Goal: Task Accomplishment & Management: Manage account settings

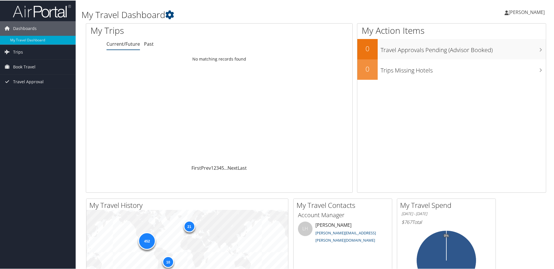
click at [49, 140] on div "Dashboards My Travel Dashboard Trips Current/Future Trips Past Trips Trips Miss…" at bounding box center [278, 219] width 556 height 439
click at [16, 67] on span "Book Travel" at bounding box center [24, 66] width 22 height 15
click at [17, 53] on span "Trips" at bounding box center [18, 51] width 10 height 15
click at [172, 14] on icon at bounding box center [169, 14] width 9 height 9
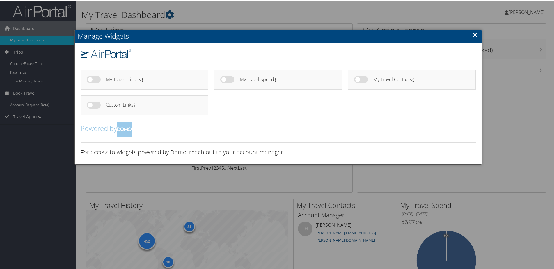
click at [274, 10] on div at bounding box center [278, 134] width 556 height 269
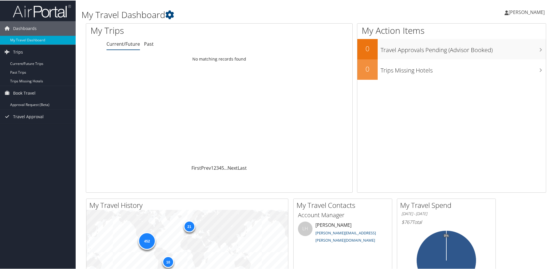
click at [511, 15] on link "[PERSON_NAME]" at bounding box center [527, 11] width 46 height 17
click at [502, 32] on link "My Settings" at bounding box center [510, 32] width 65 height 10
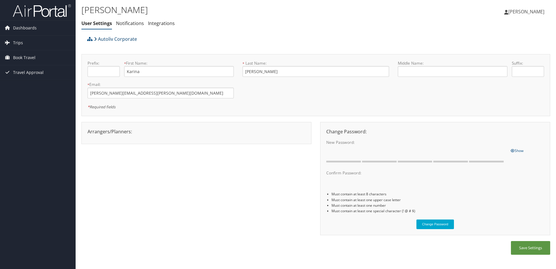
click at [96, 38] on icon at bounding box center [95, 39] width 3 height 5
click at [134, 26] on link "Notifications" at bounding box center [130, 23] width 28 height 6
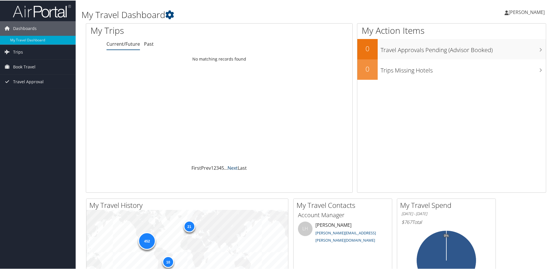
click at [231, 167] on link "Next" at bounding box center [232, 167] width 10 height 6
click at [233, 165] on link "Next" at bounding box center [232, 167] width 10 height 6
click at [29, 56] on link "Trips" at bounding box center [38, 51] width 76 height 15
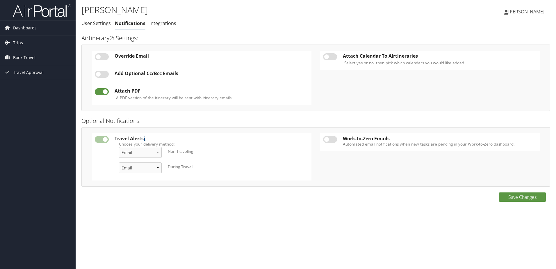
click at [332, 55] on label at bounding box center [330, 56] width 14 height 7
click at [330, 56] on input "checkbox" at bounding box center [328, 58] width 4 height 4
checkbox input "true"
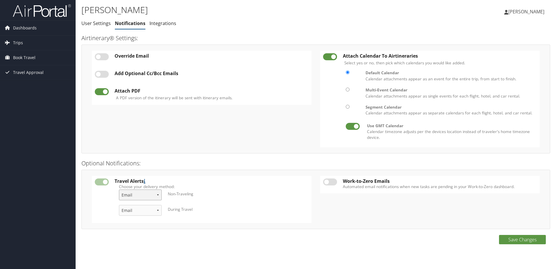
click at [145, 196] on select "Email & Text Text Email" at bounding box center [140, 194] width 43 height 11
click at [251, 239] on div "Save Changes" at bounding box center [315, 242] width 469 height 15
click at [332, 183] on label at bounding box center [330, 181] width 14 height 7
click at [330, 183] on input "checkbox" at bounding box center [328, 183] width 4 height 4
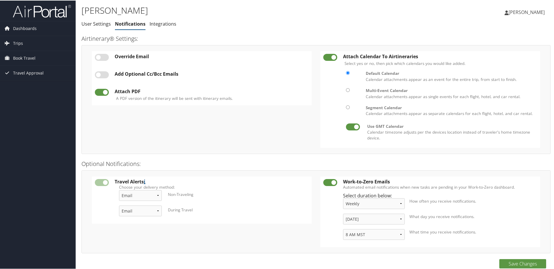
click at [332, 181] on label at bounding box center [330, 181] width 14 height 7
click at [330, 181] on input "checkbox" at bounding box center [328, 183] width 4 height 4
checkbox input "false"
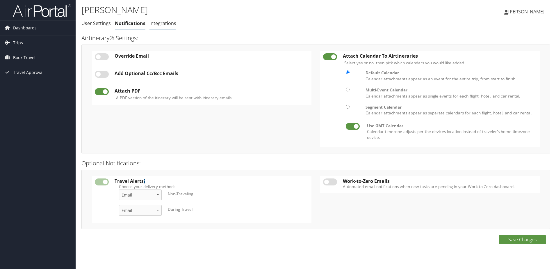
click at [166, 21] on link "Integrations" at bounding box center [162, 23] width 27 height 6
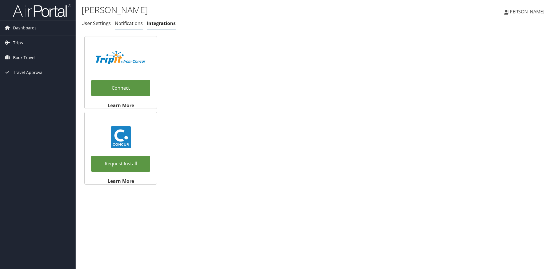
click at [131, 22] on link "Notifications" at bounding box center [129, 23] width 28 height 6
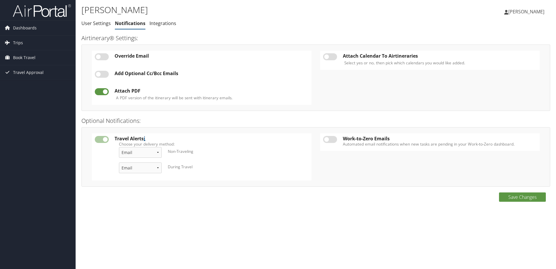
click at [332, 57] on label at bounding box center [330, 56] width 14 height 7
click at [330, 57] on input "checkbox" at bounding box center [328, 58] width 4 height 4
checkbox input "true"
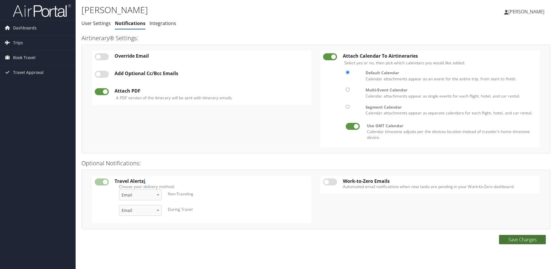
click at [529, 241] on button "Save Changes" at bounding box center [522, 239] width 47 height 9
click at [97, 26] on link "User Settings" at bounding box center [95, 23] width 29 height 6
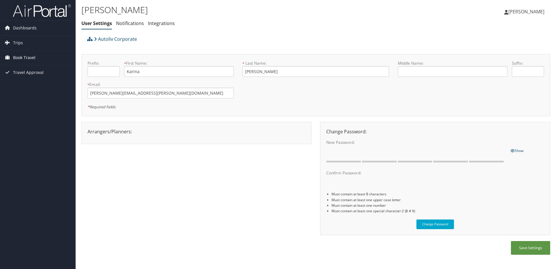
click at [19, 58] on span "Book Travel" at bounding box center [24, 57] width 22 height 15
click at [21, 43] on span "Trips" at bounding box center [18, 42] width 10 height 15
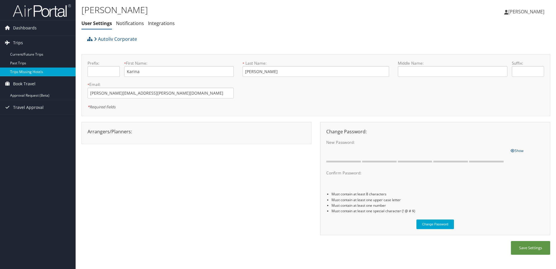
click at [17, 72] on link "Trips Missing Hotels" at bounding box center [38, 71] width 76 height 9
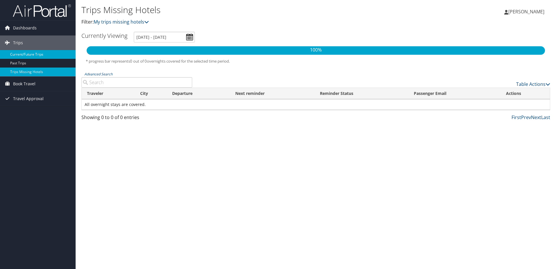
click at [36, 53] on link "Current/Future Trips" at bounding box center [38, 54] width 76 height 9
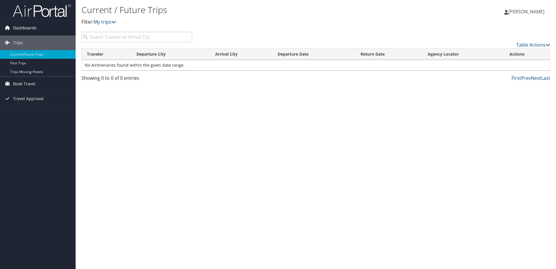
click at [15, 32] on span "Dashboards" at bounding box center [25, 28] width 24 height 15
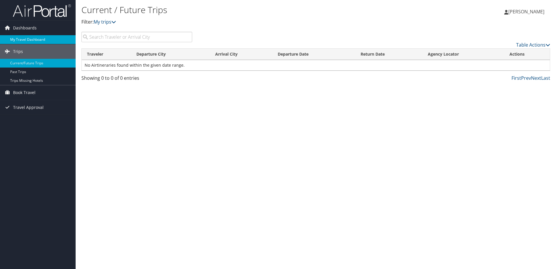
click at [15, 40] on link "My Travel Dashboard" at bounding box center [38, 39] width 76 height 9
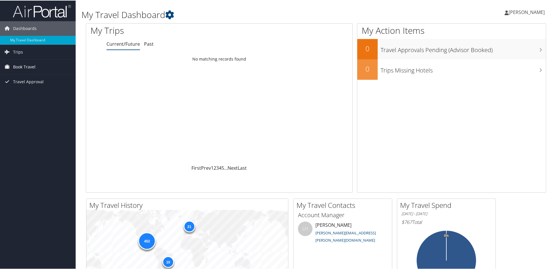
click at [20, 67] on span "Book Travel" at bounding box center [24, 66] width 22 height 15
click at [23, 80] on link "Approval Request (Beta)" at bounding box center [38, 78] width 76 height 9
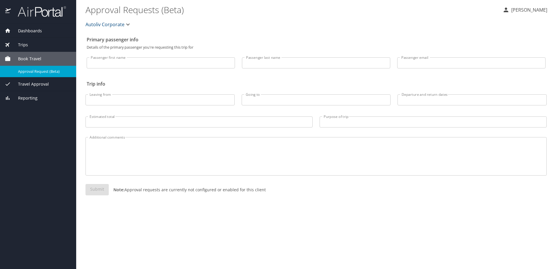
click at [28, 58] on span "Book Travel" at bounding box center [26, 59] width 31 height 6
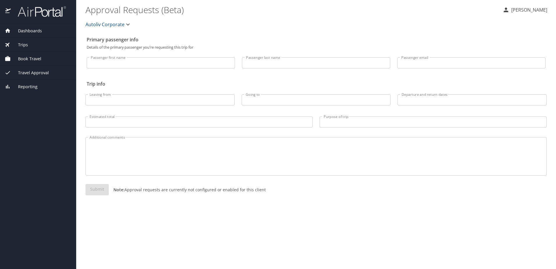
click at [23, 46] on span "Trips" at bounding box center [19, 45] width 17 height 6
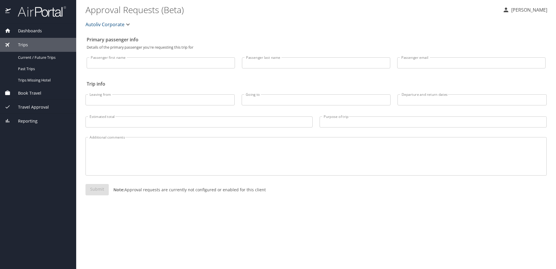
click at [26, 30] on span "Dashboards" at bounding box center [26, 31] width 31 height 6
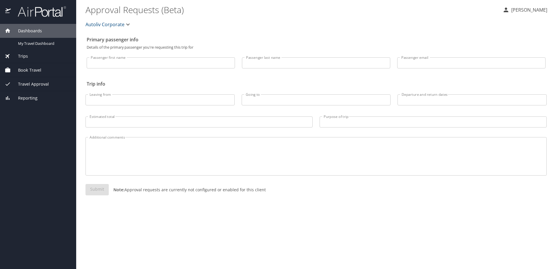
click at [25, 9] on img at bounding box center [38, 11] width 55 height 11
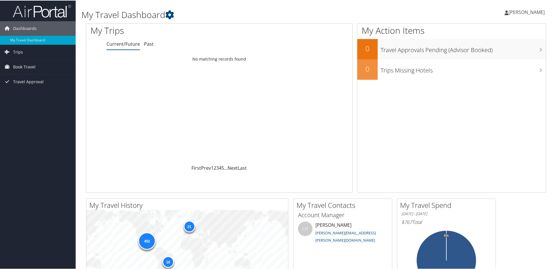
click at [534, 11] on span "[PERSON_NAME]" at bounding box center [526, 11] width 36 height 6
click at [510, 53] on link "View Travel Profile" at bounding box center [510, 52] width 65 height 10
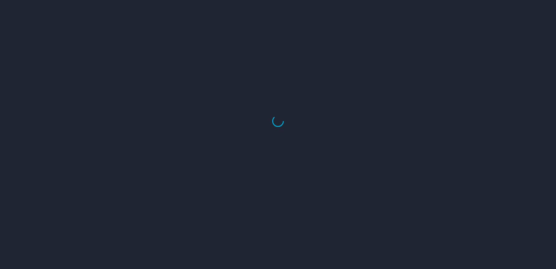
select select "US"
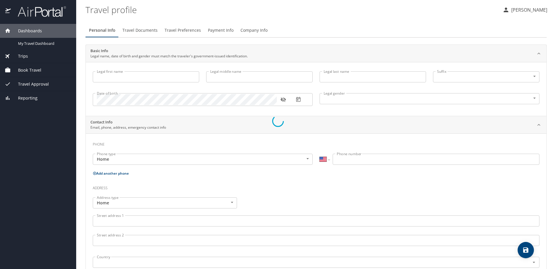
type input "Karina"
type input "[PERSON_NAME]"
type input "[DEMOGRAPHIC_DATA]"
type input "[PERSON_NAME]"
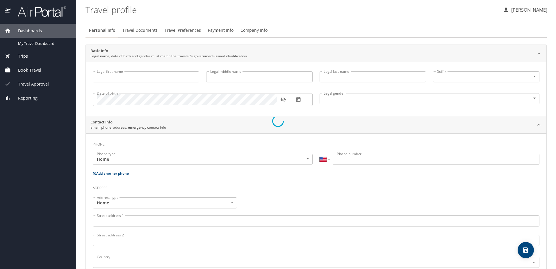
select select "MX"
type input "868 101 1604"
select select "MX"
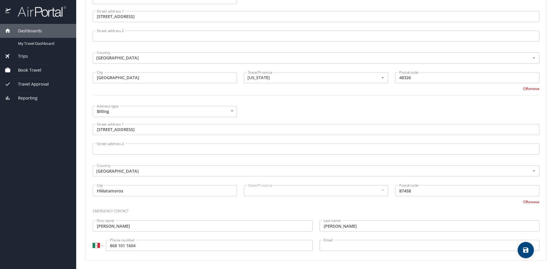
scroll to position [379, 0]
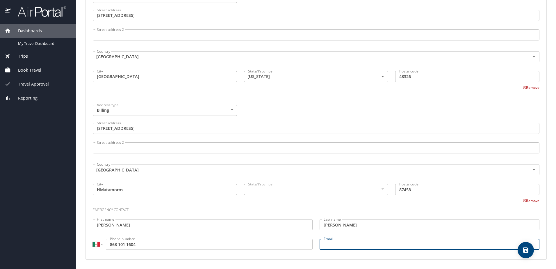
click at [333, 243] on input "Email" at bounding box center [429, 243] width 220 height 11
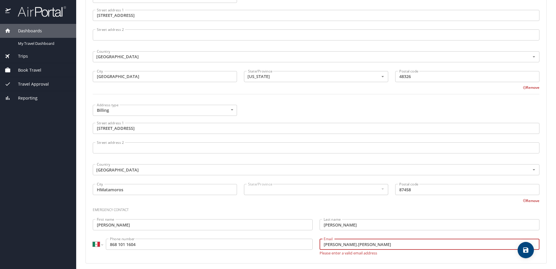
drag, startPoint x: 369, startPoint y: 246, endPoint x: 288, endPoint y: 238, distance: 81.8
click at [288, 238] on div "Emergency contact First name [PERSON_NAME] First name Last name [PERSON_NAME] L…" at bounding box center [316, 229] width 454 height 58
paste input "@[DOMAIN_NAME]"
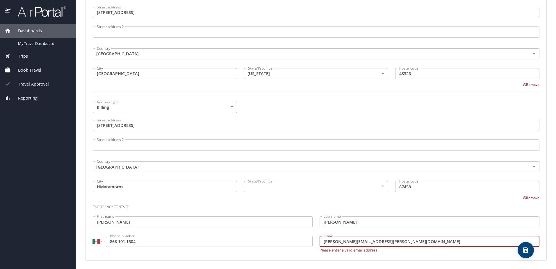
scroll to position [383, 0]
type input "[PERSON_NAME][EMAIL_ADDRESS][PERSON_NAME][DOMAIN_NAME]"
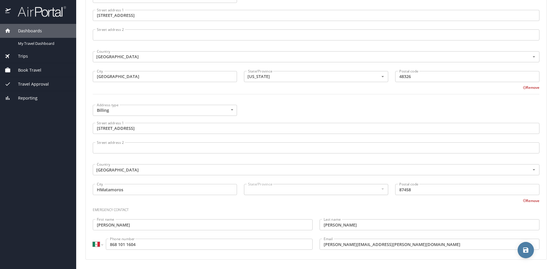
scroll to position [379, 0]
click at [527, 253] on icon "save" at bounding box center [525, 249] width 7 height 7
select select "MX"
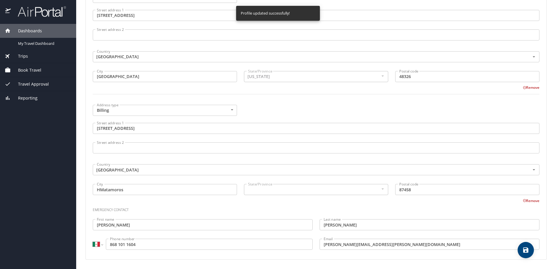
select select "MX"
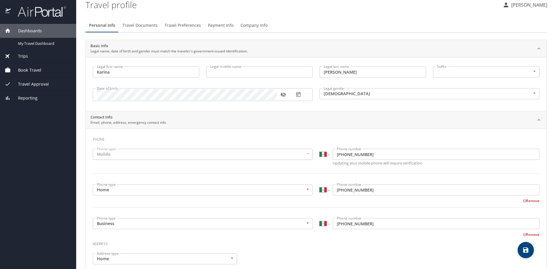
scroll to position [0, 0]
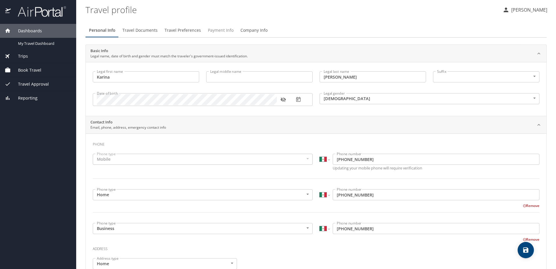
click at [221, 32] on span "Payment Info" at bounding box center [221, 30] width 26 height 7
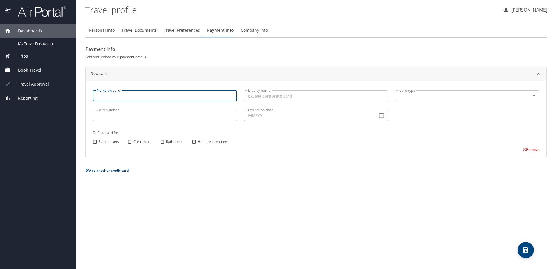
click at [119, 97] on input "Name on card" at bounding box center [165, 95] width 144 height 11
type input "Autoliv"
click at [280, 100] on input "Display name" at bounding box center [316, 95] width 144 height 11
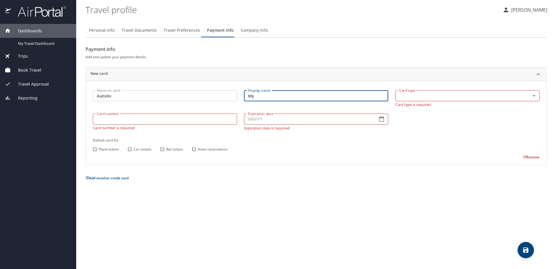
type input "M"
type input "Autoliv"
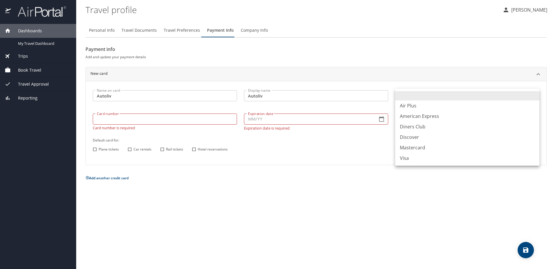
click at [414, 92] on body "Dashboards My Travel Dashboard Trips Current / Future Trips Past Trips Trips Mi…" at bounding box center [278, 134] width 556 height 269
click at [420, 160] on li "Visa" at bounding box center [467, 158] width 144 height 10
type input "VI"
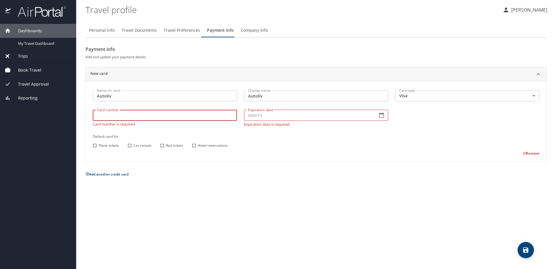
click at [131, 119] on input "Card number" at bounding box center [165, 115] width 144 height 11
type input "[CREDIT_CARD_NUMBER]"
click at [285, 119] on input "Expiration date" at bounding box center [308, 115] width 129 height 11
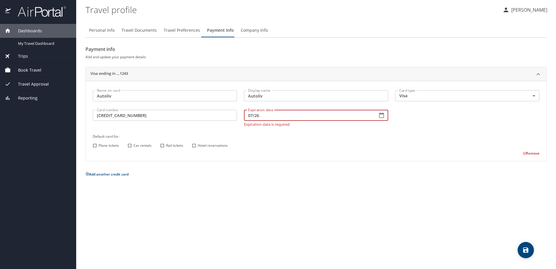
type input "07/26"
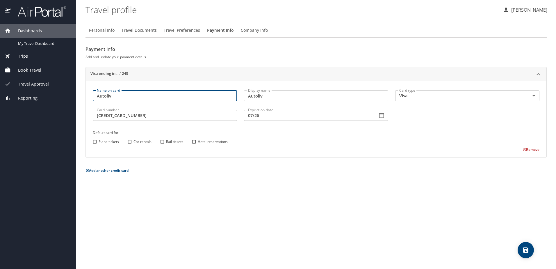
click at [196, 94] on input "Autoliv" at bounding box center [165, 95] width 144 height 11
drag, startPoint x: 196, startPoint y: 94, endPoint x: 53, endPoint y: 99, distance: 143.1
click at [53, 99] on div "Dashboards My Travel Dashboard Trips Current / Future Trips Past Trips Trips Mi…" at bounding box center [278, 134] width 556 height 269
click at [215, 212] on div "Personal Info Travel Documents Travel Preferences Payment Info Company Info Pay…" at bounding box center [315, 144] width 461 height 250
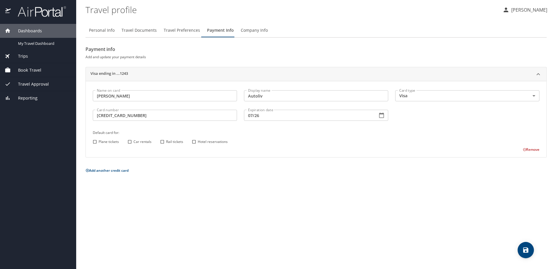
click at [140, 97] on input "[PERSON_NAME]" at bounding box center [165, 95] width 144 height 11
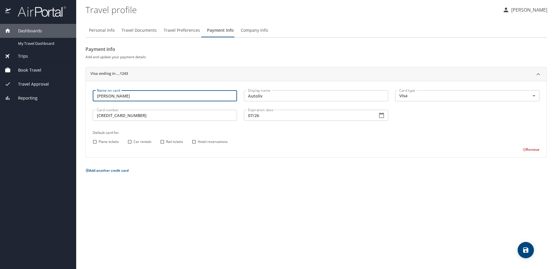
click at [140, 97] on input "[PERSON_NAME]" at bounding box center [165, 95] width 144 height 11
type input "[PERSON_NAME]"
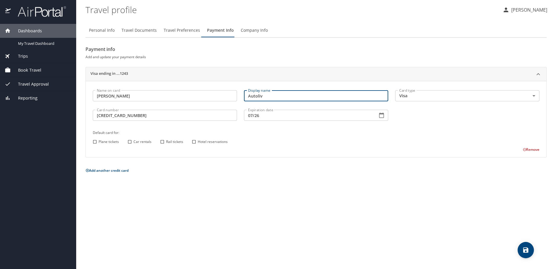
click at [308, 97] on input "Autoliv" at bounding box center [316, 95] width 144 height 11
type input "Autoliv Steering Wheels"
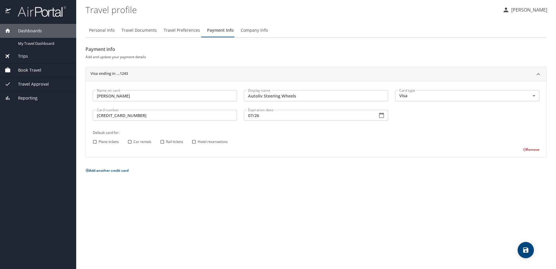
click at [326, 139] on div "Plane tickets Car rentals Rail tickets Hotel reservations" at bounding box center [315, 142] width 448 height 8
click at [529, 254] on button "save" at bounding box center [525, 250] width 16 height 16
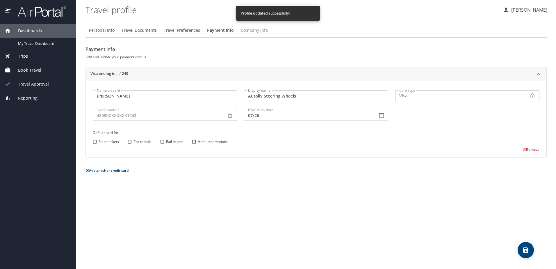
click at [251, 30] on span "Company Info" at bounding box center [254, 30] width 27 height 7
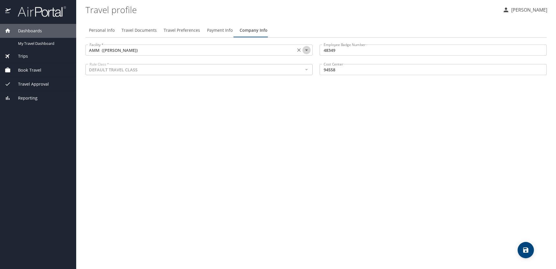
click at [307, 51] on icon "Open" at bounding box center [306, 50] width 7 height 7
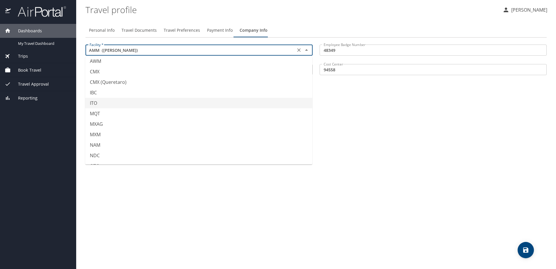
scroll to position [174, 0]
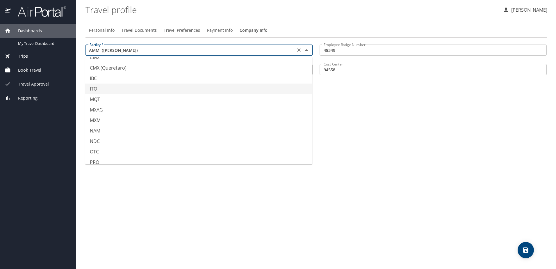
type input "ITO"
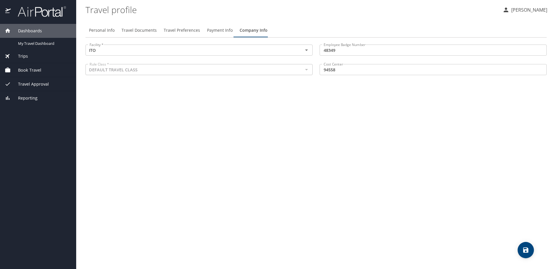
click at [357, 117] on div "Personal Info Travel Documents Travel Preferences Payment Info Company Info Fac…" at bounding box center [315, 144] width 461 height 250
click at [146, 31] on span "Travel Documents" at bounding box center [139, 30] width 35 height 7
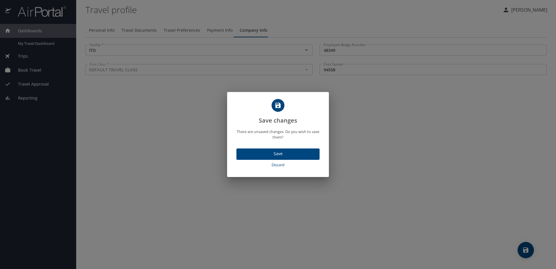
click at [293, 151] on span "Save" at bounding box center [278, 153] width 74 height 7
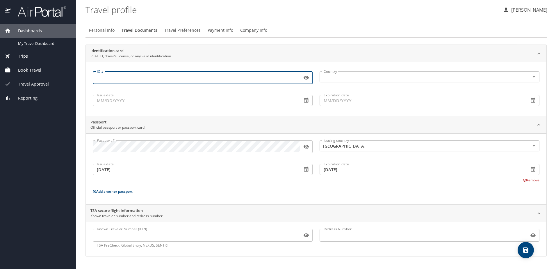
click at [153, 77] on input "ID #" at bounding box center [196, 77] width 207 height 11
click at [353, 81] on div "Country" at bounding box center [429, 76] width 220 height 11
type input "041145519"
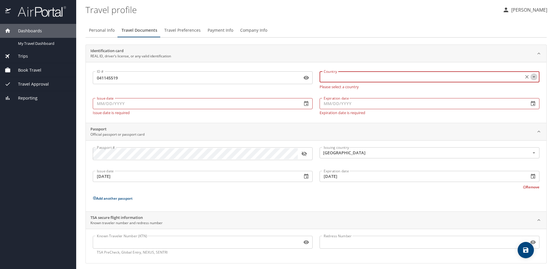
click at [531, 75] on icon "Open" at bounding box center [534, 77] width 6 height 6
click at [351, 90] on li "[GEOGRAPHIC_DATA]" at bounding box center [426, 91] width 218 height 10
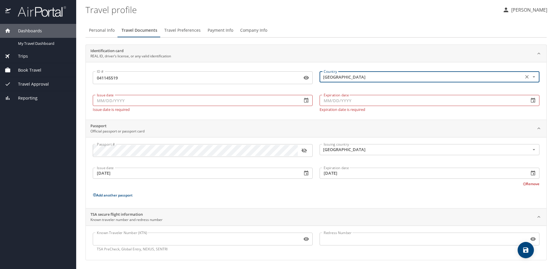
type input "[GEOGRAPHIC_DATA]"
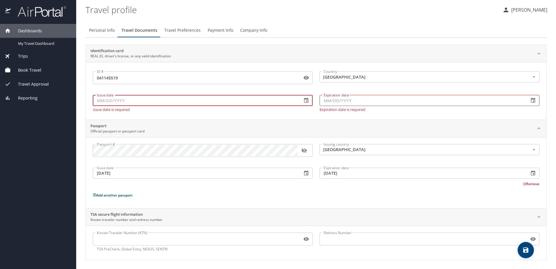
click at [125, 101] on input "Issue date" at bounding box center [195, 100] width 205 height 11
type input "1_/__/____"
type input "[DATE]"
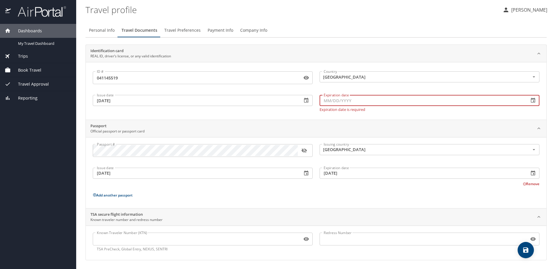
click at [369, 102] on input "Expiration date" at bounding box center [421, 100] width 205 height 11
click at [531, 103] on icon "button" at bounding box center [533, 100] width 6 height 6
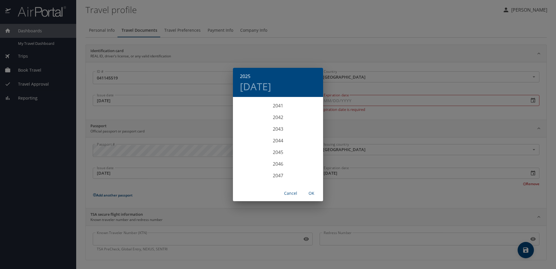
scroll to position [1663, 0]
click at [277, 122] on div "2043" at bounding box center [278, 121] width 90 height 12
click at [312, 195] on span "OK" at bounding box center [311, 193] width 14 height 7
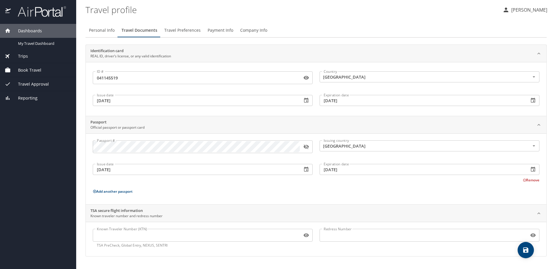
click at [531, 103] on icon "button" at bounding box center [533, 100] width 6 height 6
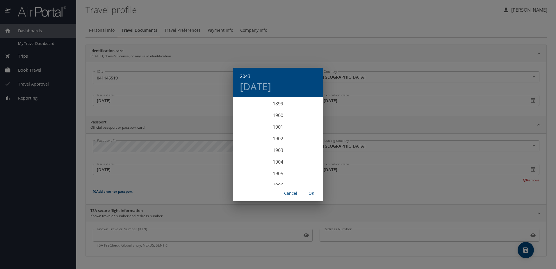
scroll to position [1640, 0]
click at [353, 111] on div "2043 [DATE] 1900 1901 1902 1903 1904 1905 1906 1907 1908 1909 1910 1911 1912 19…" at bounding box center [278, 134] width 556 height 269
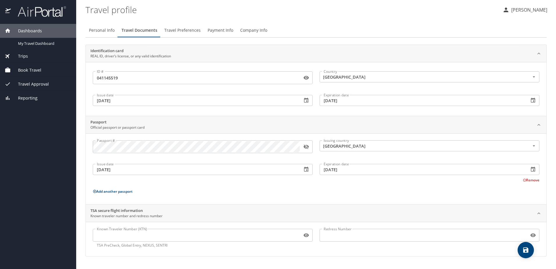
click at [327, 101] on input "[DATE]" at bounding box center [421, 100] width 205 height 11
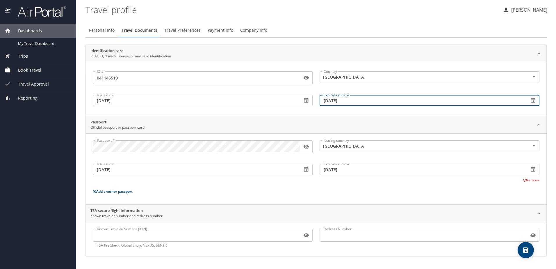
click at [327, 101] on input "[DATE]" at bounding box center [421, 100] width 205 height 11
type input "[DATE]"
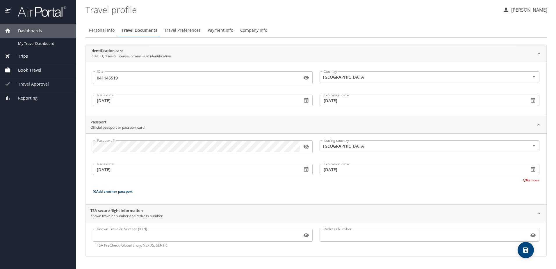
click at [372, 124] on div "Passport Official passport or passport card" at bounding box center [311, 124] width 442 height 11
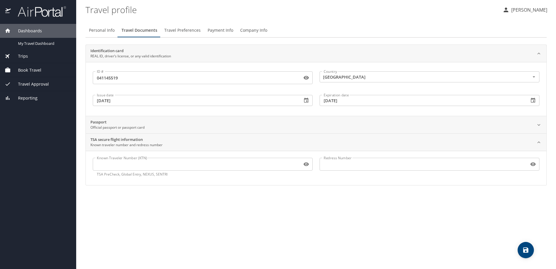
click at [372, 124] on div "Passport Official passport or passport card" at bounding box center [311, 124] width 442 height 11
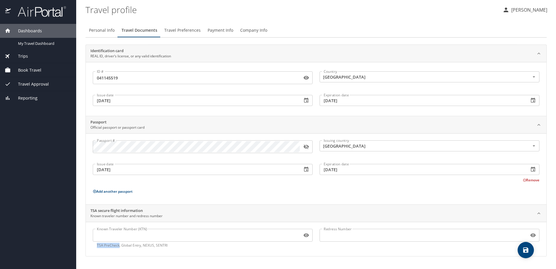
drag, startPoint x: 98, startPoint y: 247, endPoint x: 119, endPoint y: 247, distance: 21.8
click at [119, 247] on p "TSA PreCheck, Global Entry, NEXUS, SENTRI" at bounding box center [203, 244] width 212 height 5
drag, startPoint x: 119, startPoint y: 247, endPoint x: 114, endPoint y: 245, distance: 5.7
copy p "TSA PreCheck"
click at [522, 254] on button "save" at bounding box center [525, 250] width 16 height 16
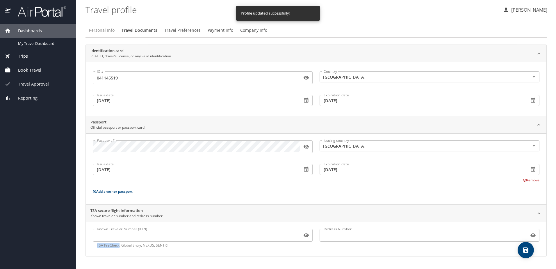
click at [98, 33] on span "Personal Info" at bounding box center [102, 30] width 26 height 7
select select "MX"
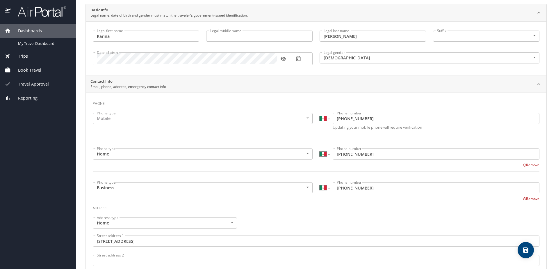
scroll to position [30, 0]
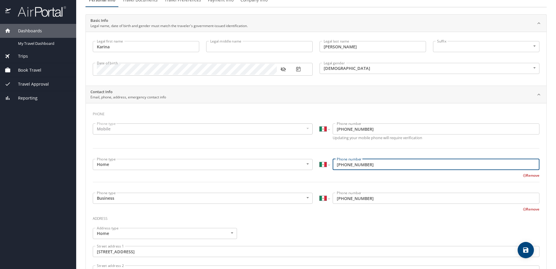
drag, startPoint x: 370, startPoint y: 166, endPoint x: 318, endPoint y: 170, distance: 52.2
click at [318, 170] on div "International [GEOGRAPHIC_DATA] [GEOGRAPHIC_DATA] [GEOGRAPHIC_DATA] [GEOGRAPHIC…" at bounding box center [429, 164] width 227 height 19
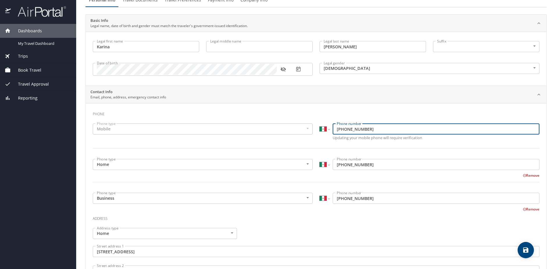
drag, startPoint x: 366, startPoint y: 130, endPoint x: 313, endPoint y: 124, distance: 53.5
click at [313, 124] on div "Phone type Mobile Mobile Phone type International [GEOGRAPHIC_DATA] [GEOGRAPHIC…" at bounding box center [316, 139] width 454 height 39
paste input "[PHONE_NUMBER]"
type input "[PHONE_NUMBER]"
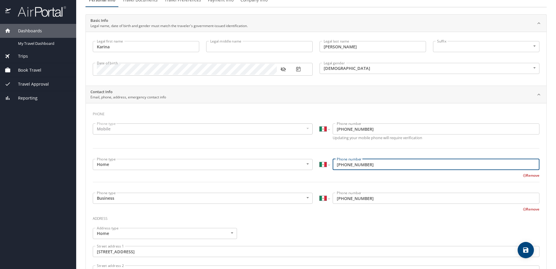
drag, startPoint x: 369, startPoint y: 165, endPoint x: 276, endPoint y: 163, distance: 93.9
click at [276, 163] on div "Phone type Home Home Phone type International [GEOGRAPHIC_DATA] [GEOGRAPHIC_DAT…" at bounding box center [316, 173] width 454 height 37
click at [334, 165] on input "868 011 604" at bounding box center [436, 164] width 207 height 11
type input "868 011 604"
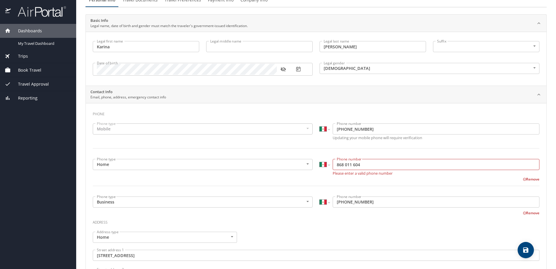
click at [328, 128] on div "International [GEOGRAPHIC_DATA] [GEOGRAPHIC_DATA] [GEOGRAPHIC_DATA] [GEOGRAPHIC…" at bounding box center [429, 128] width 220 height 11
click at [328, 129] on div "International [GEOGRAPHIC_DATA] [GEOGRAPHIC_DATA] [GEOGRAPHIC_DATA] [GEOGRAPHIC…" at bounding box center [429, 128] width 220 height 11
click at [326, 129] on select "International [GEOGRAPHIC_DATA] [GEOGRAPHIC_DATA] [GEOGRAPHIC_DATA] [GEOGRAPHIC…" at bounding box center [324, 128] width 10 height 11
select select "US"
click at [319, 123] on select "International [GEOGRAPHIC_DATA] [GEOGRAPHIC_DATA] [GEOGRAPHIC_DATA] [GEOGRAPHIC…" at bounding box center [324, 128] width 10 height 11
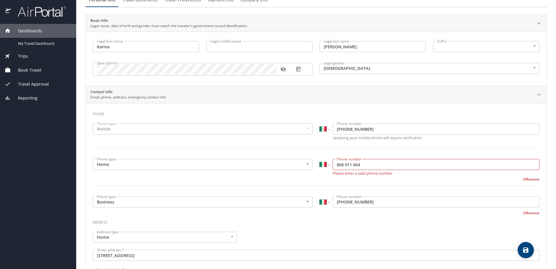
type input "[PHONE_NUMBER]"
drag, startPoint x: 363, startPoint y: 164, endPoint x: 319, endPoint y: 164, distance: 43.9
click at [319, 164] on div "International [GEOGRAPHIC_DATA] [GEOGRAPHIC_DATA] [GEOGRAPHIC_DATA] [GEOGRAPHIC…" at bounding box center [429, 164] width 220 height 11
type input "868 101 1604"
click at [376, 218] on h3 "Address" at bounding box center [316, 221] width 447 height 10
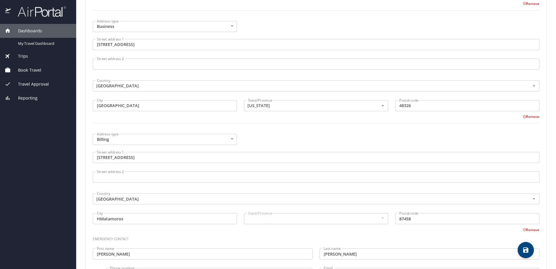
scroll to position [379, 0]
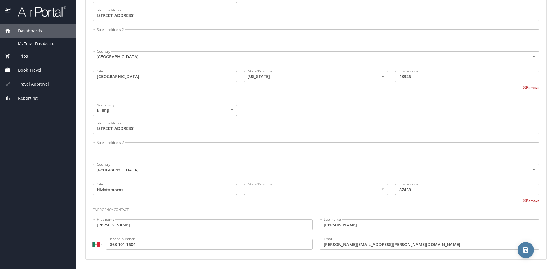
click at [526, 252] on icon "save" at bounding box center [525, 249] width 5 height 5
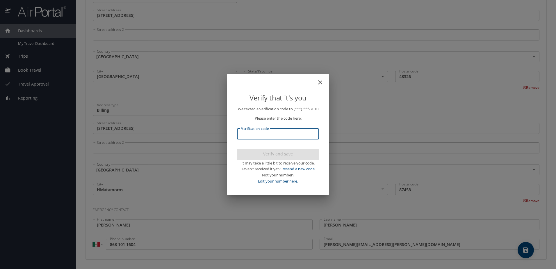
click at [300, 137] on input "Verification code" at bounding box center [278, 133] width 82 height 11
type input "992832"
click at [291, 160] on button "Verify and save" at bounding box center [278, 154] width 82 height 11
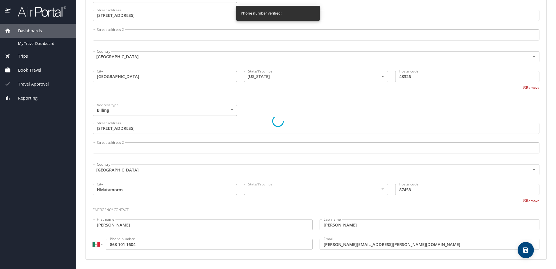
select select "US"
select select "MX"
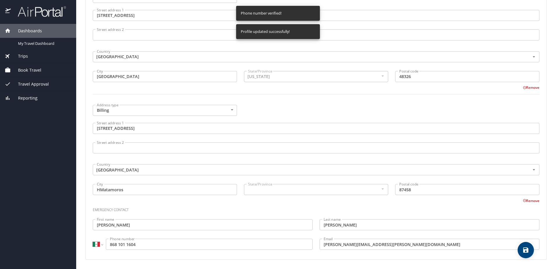
select select "US"
select select "MX"
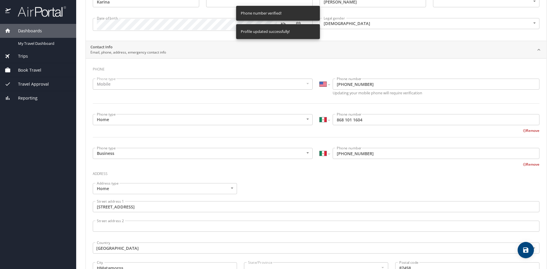
scroll to position [30, 0]
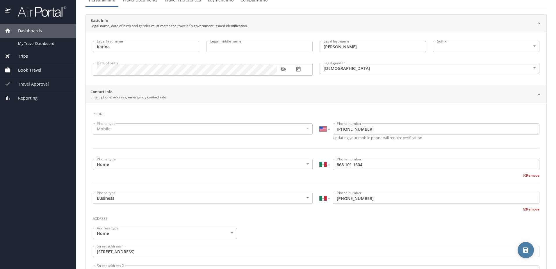
click at [532, 250] on span "save" at bounding box center [525, 249] width 16 height 7
select select "US"
select select "MX"
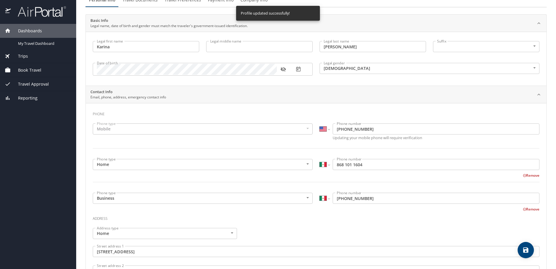
select select "US"
select select "MX"
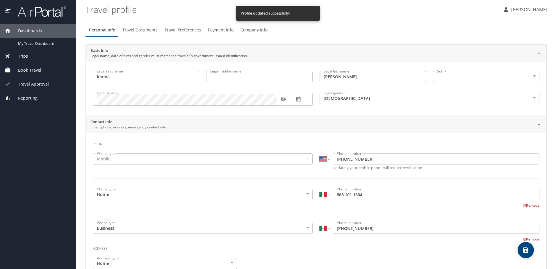
scroll to position [0, 0]
